Goal: Use online tool/utility

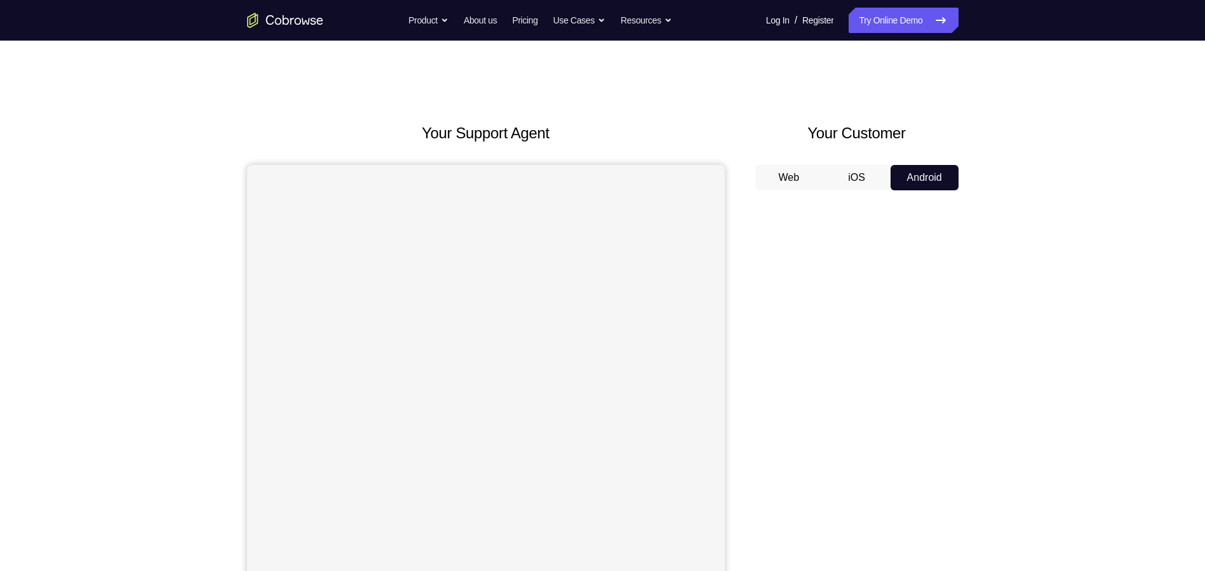
click at [860, 183] on button "iOS" at bounding box center [856, 177] width 68 height 25
click at [920, 172] on button "Android" at bounding box center [924, 177] width 68 height 25
click at [806, 176] on button "Web" at bounding box center [789, 177] width 68 height 25
click at [866, 178] on button "iOS" at bounding box center [856, 177] width 68 height 25
click at [904, 171] on button "Android" at bounding box center [924, 177] width 68 height 25
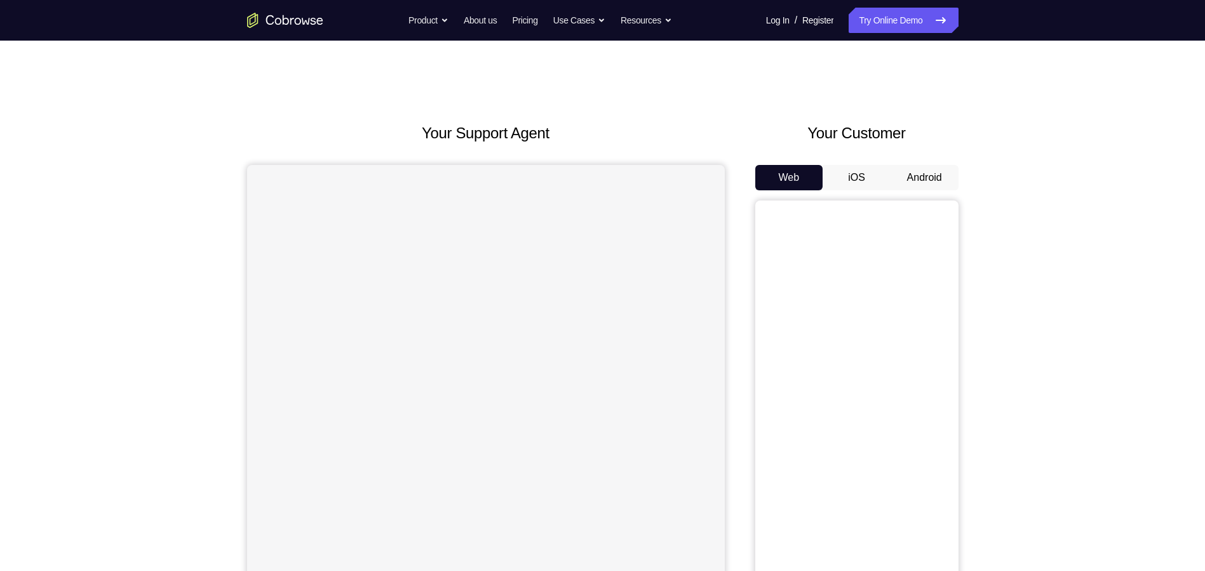
click at [917, 179] on button "Android" at bounding box center [924, 177] width 68 height 25
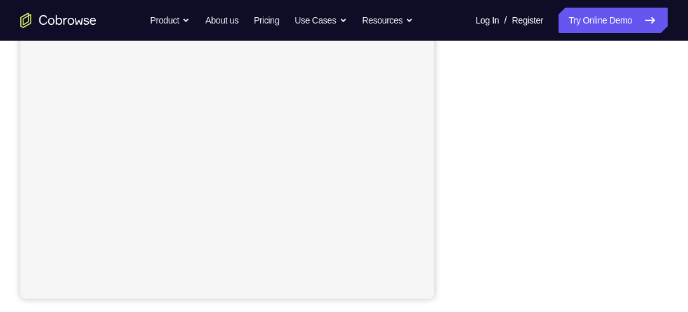
scroll to position [147, 0]
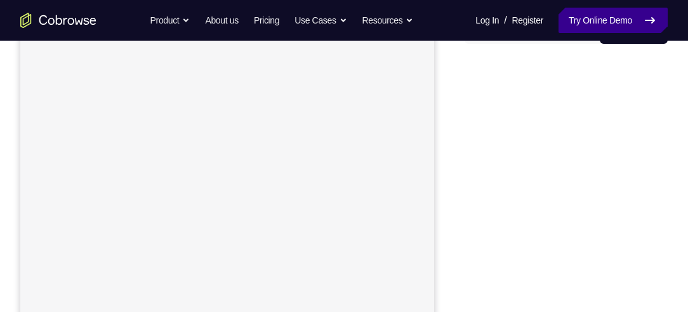
click at [605, 21] on link "Try Online Demo" at bounding box center [613, 20] width 109 height 25
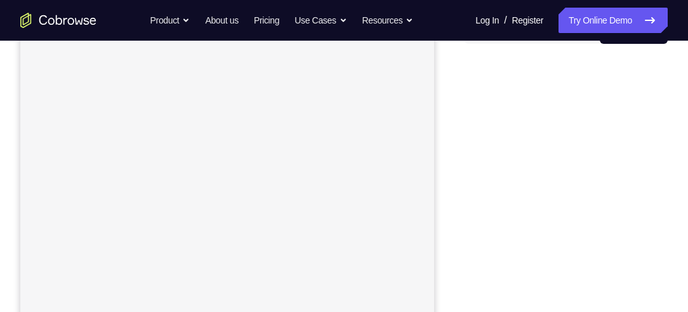
scroll to position [217, 0]
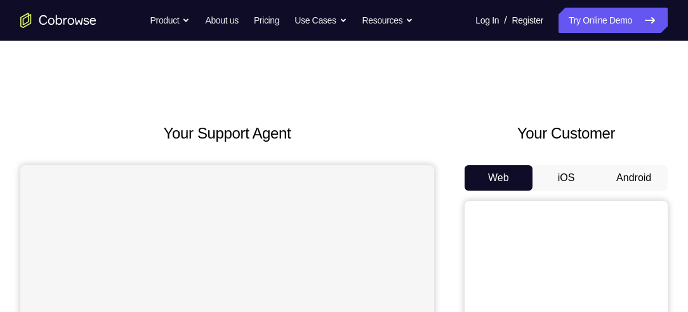
click at [620, 181] on button "Android" at bounding box center [634, 177] width 68 height 25
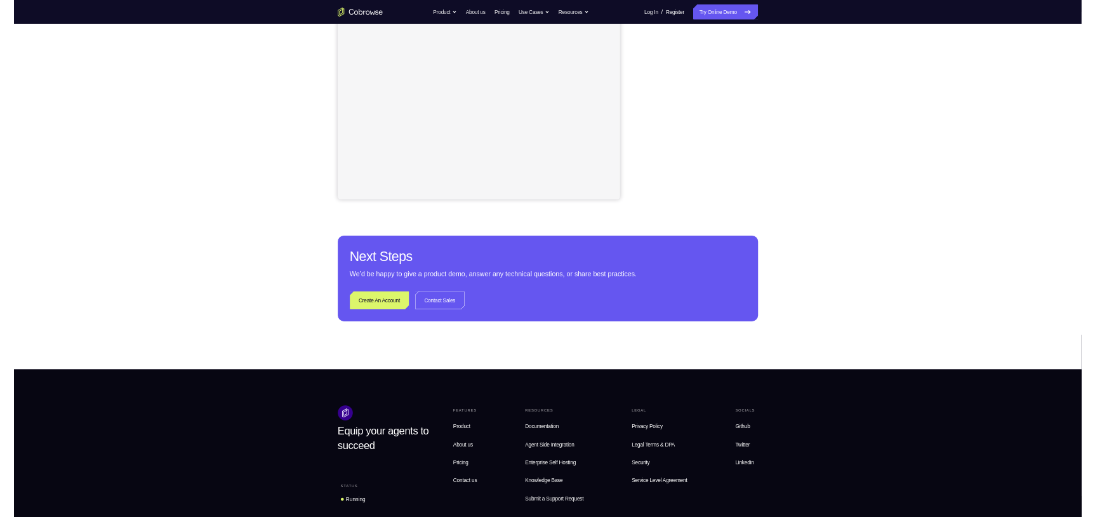
scroll to position [254, 0]
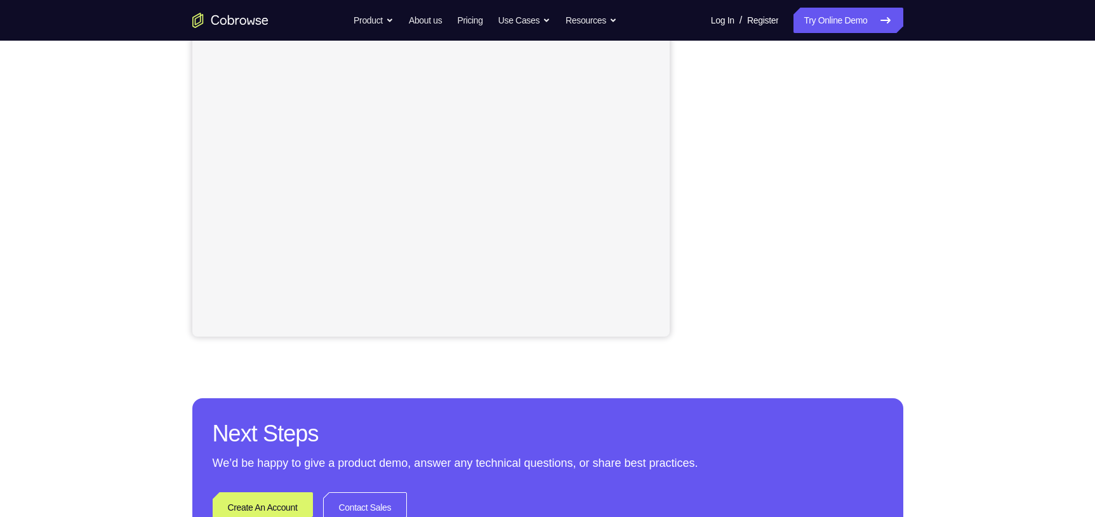
click at [688, 236] on div "Your Support Agent Your Customer Web iOS Android Next Steps We’d be happy to gi…" at bounding box center [547, 205] width 1095 height 837
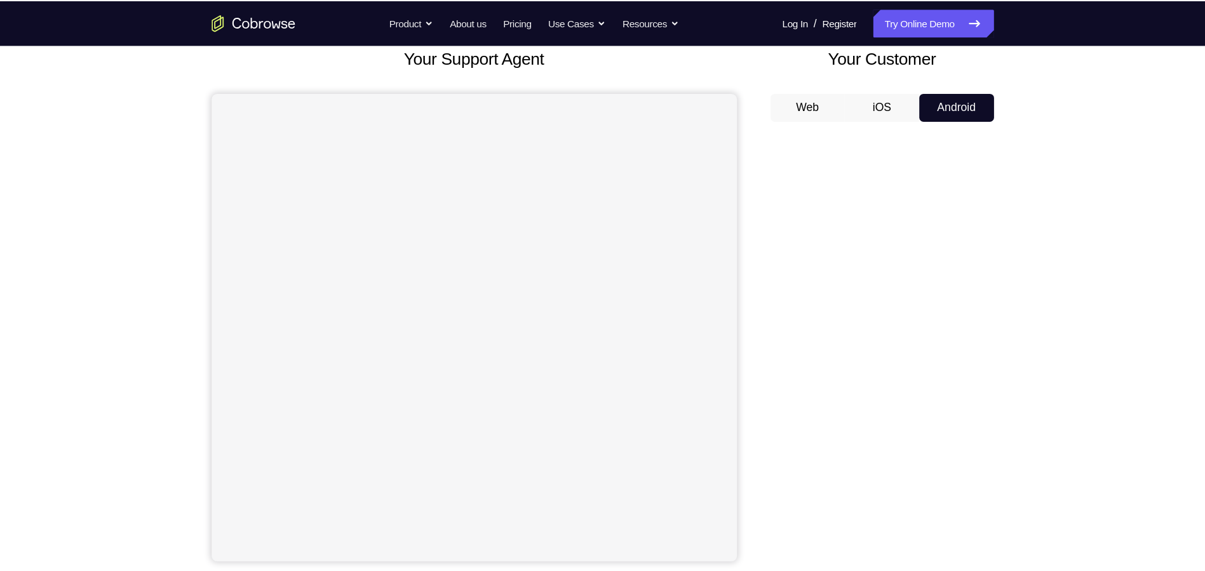
scroll to position [81, 0]
